Goal: Task Accomplishment & Management: Use online tool/utility

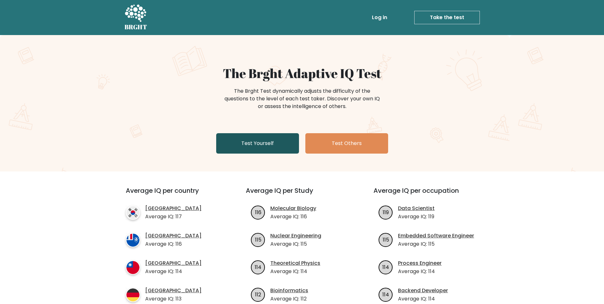
click at [275, 149] on link "Test Yourself" at bounding box center [257, 143] width 83 height 20
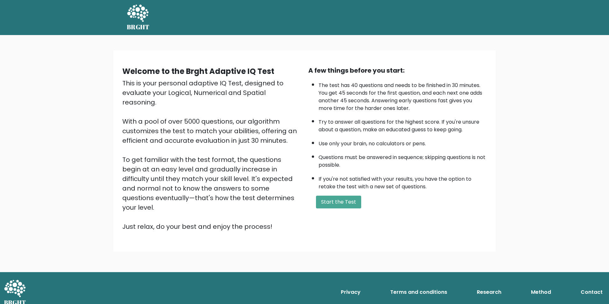
click at [327, 208] on div "A few things before you start: The test has 40 questions and needs to be finish…" at bounding box center [397, 149] width 186 height 166
click at [332, 198] on button "Start the Test" at bounding box center [338, 202] width 45 height 13
